Goal: Task Accomplishment & Management: Manage account settings

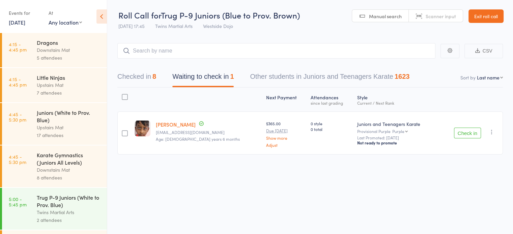
click at [493, 129] on icon "button" at bounding box center [491, 132] width 7 height 7
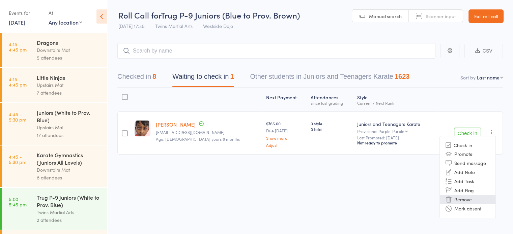
click at [473, 197] on li "Remove" at bounding box center [468, 199] width 56 height 9
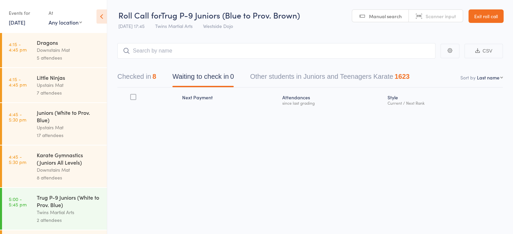
click at [150, 76] on button "Checked in 8" at bounding box center [136, 78] width 39 height 18
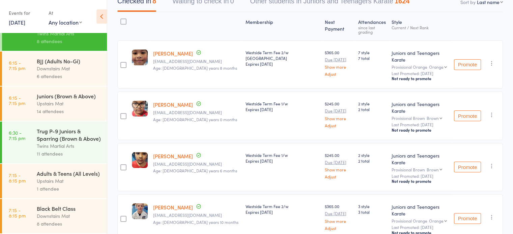
scroll to position [96, 0]
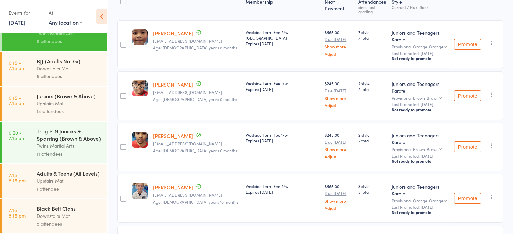
click at [58, 134] on div "Trug P-9 Juniors & Sparring (Brown & Above)" at bounding box center [69, 135] width 64 height 15
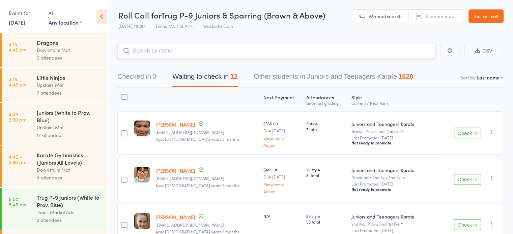
scroll to position [65, 0]
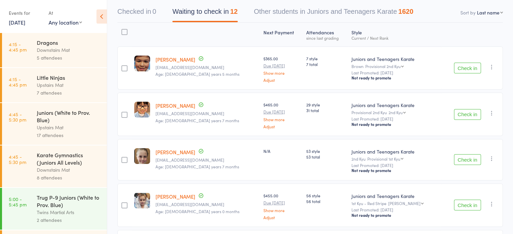
click at [124, 34] on div at bounding box center [124, 32] width 6 height 6
click at [123, 30] on input "checkbox" at bounding box center [123, 30] width 0 height 0
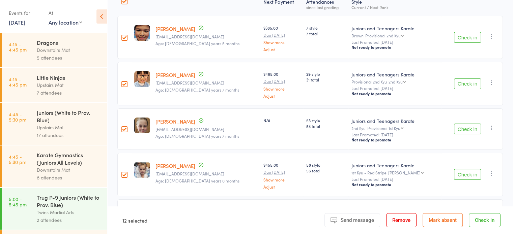
scroll to position [124, 0]
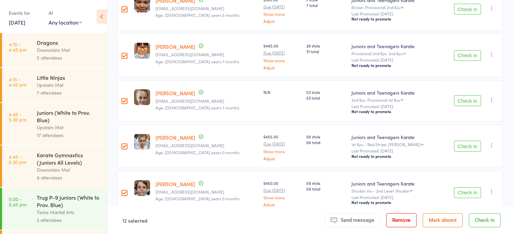
click at [125, 99] on div at bounding box center [124, 101] width 6 height 6
click at [123, 99] on input "checkbox" at bounding box center [123, 99] width 0 height 0
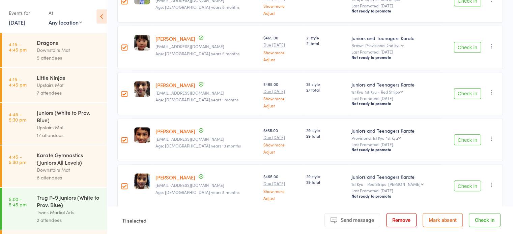
scroll to position [455, 0]
click at [124, 138] on div at bounding box center [124, 140] width 6 height 6
click at [123, 138] on input "checkbox" at bounding box center [123, 138] width 0 height 0
click at [486, 219] on button "Check in" at bounding box center [485, 221] width 32 height 14
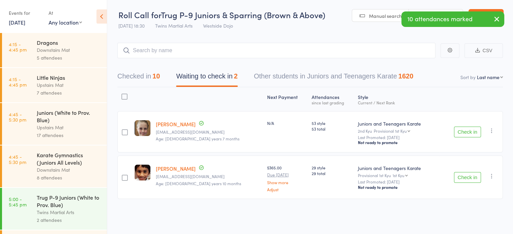
scroll to position [0, 0]
click at [252, 53] on input "search" at bounding box center [276, 51] width 318 height 16
type input "[PERSON_NAME]"
type input "areyesa"
type input "hayyan"
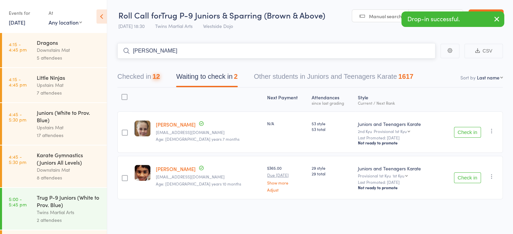
type input "[PERSON_NAME] derecho"
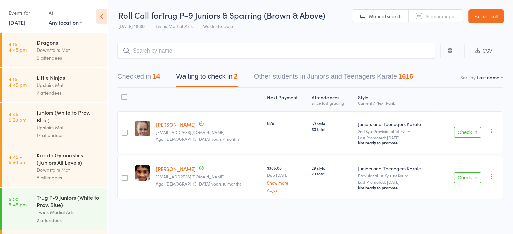
click at [125, 95] on div at bounding box center [124, 97] width 6 height 6
click at [123, 95] on input "checkbox" at bounding box center [123, 95] width 0 height 0
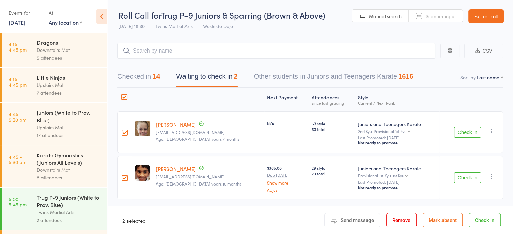
click at [393, 218] on button "Remove" at bounding box center [401, 221] width 30 height 14
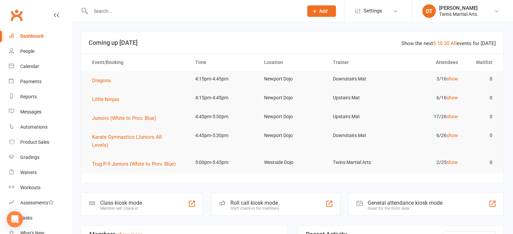
click at [136, 12] on input "text" at bounding box center [194, 10] width 210 height 9
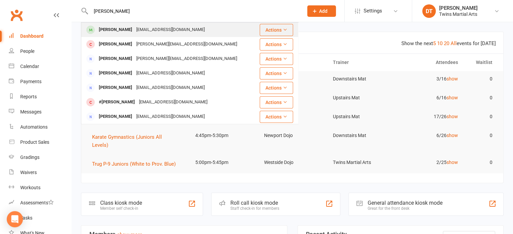
type input "samarth"
click at [148, 36] on div "Samarth Ladda pavanladda@yahoo.com" at bounding box center [170, 30] width 177 height 14
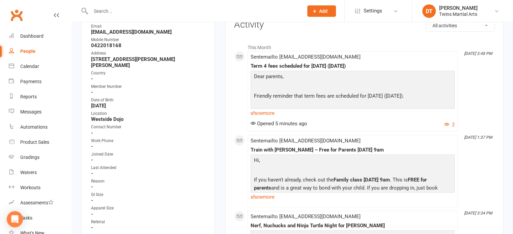
scroll to position [163, 0]
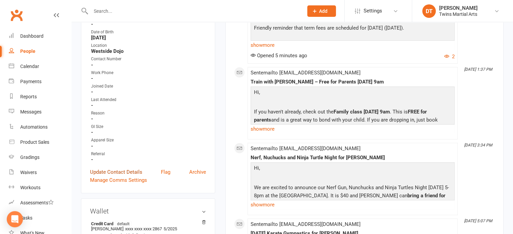
click at [127, 168] on link "Update Contact Details" at bounding box center [116, 172] width 52 height 8
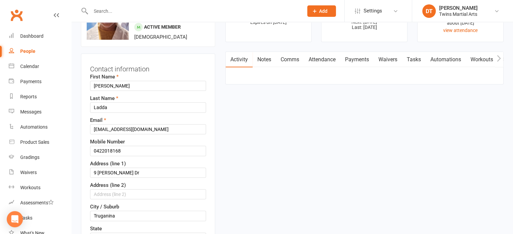
scroll to position [32, 0]
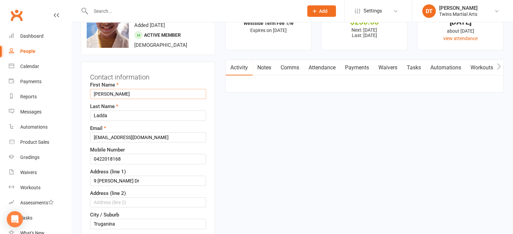
click at [94, 94] on input "Samarth" at bounding box center [148, 94] width 116 height 10
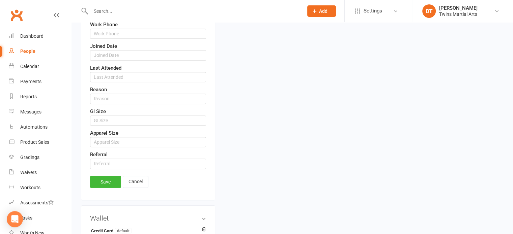
scroll to position [394, 0]
type input "#Samarth"
click at [107, 178] on link "Save" at bounding box center [105, 182] width 31 height 12
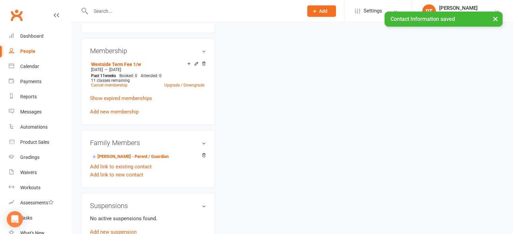
scroll to position [378, 0]
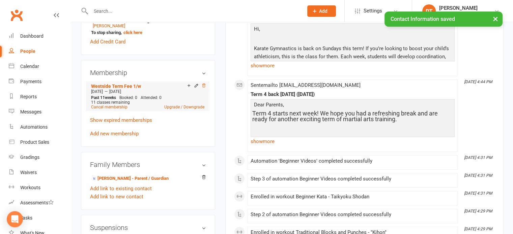
click at [205, 84] on icon at bounding box center [203, 86] width 3 height 4
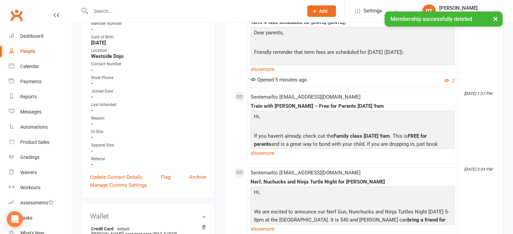
scroll to position [0, 0]
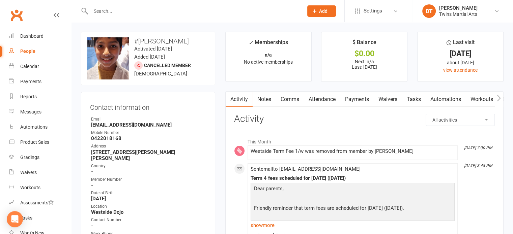
click at [132, 11] on input "text" at bounding box center [194, 10] width 210 height 9
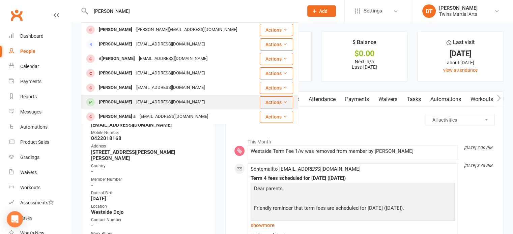
type input "ibrahim"
click at [141, 96] on div "Ibrahim Moazzam Moazzamrehman@yahoo.com.au" at bounding box center [169, 102] width 174 height 14
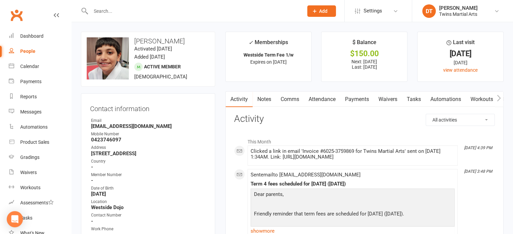
click at [363, 99] on link "Payments" at bounding box center [356, 100] width 33 height 16
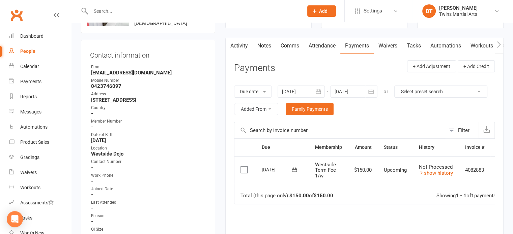
scroll to position [55, 0]
